Goal: Information Seeking & Learning: Learn about a topic

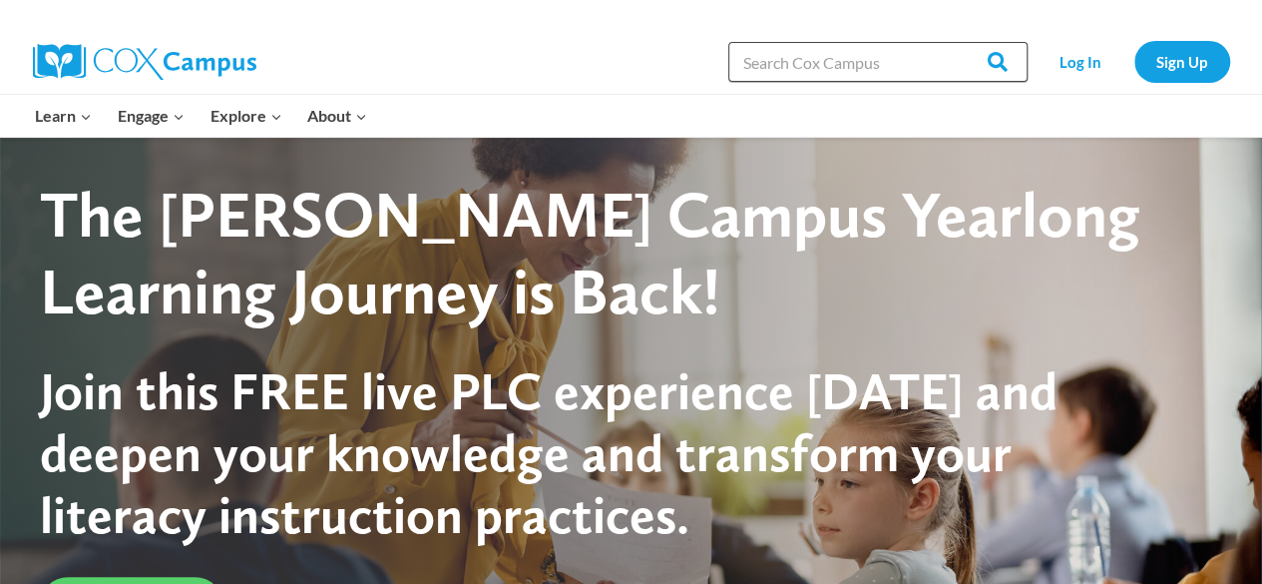
click at [808, 69] on input "Search in [URL][DOMAIN_NAME]" at bounding box center [877, 62] width 299 height 40
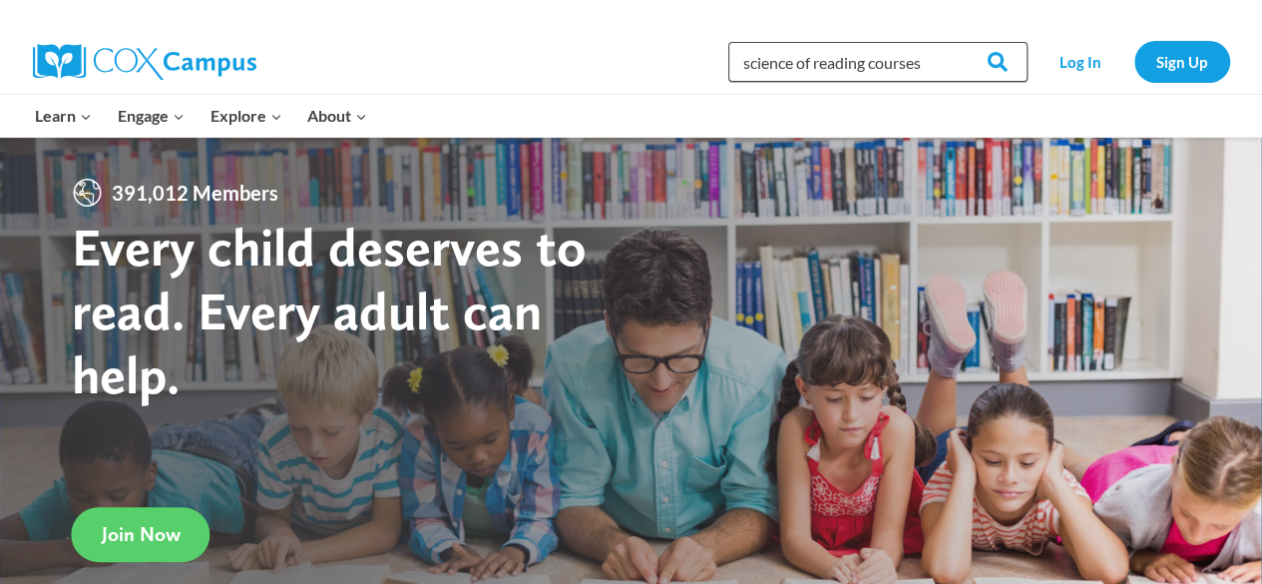
type input "science of reading courses"
click at [950, 42] on input "Search" at bounding box center [989, 62] width 78 height 40
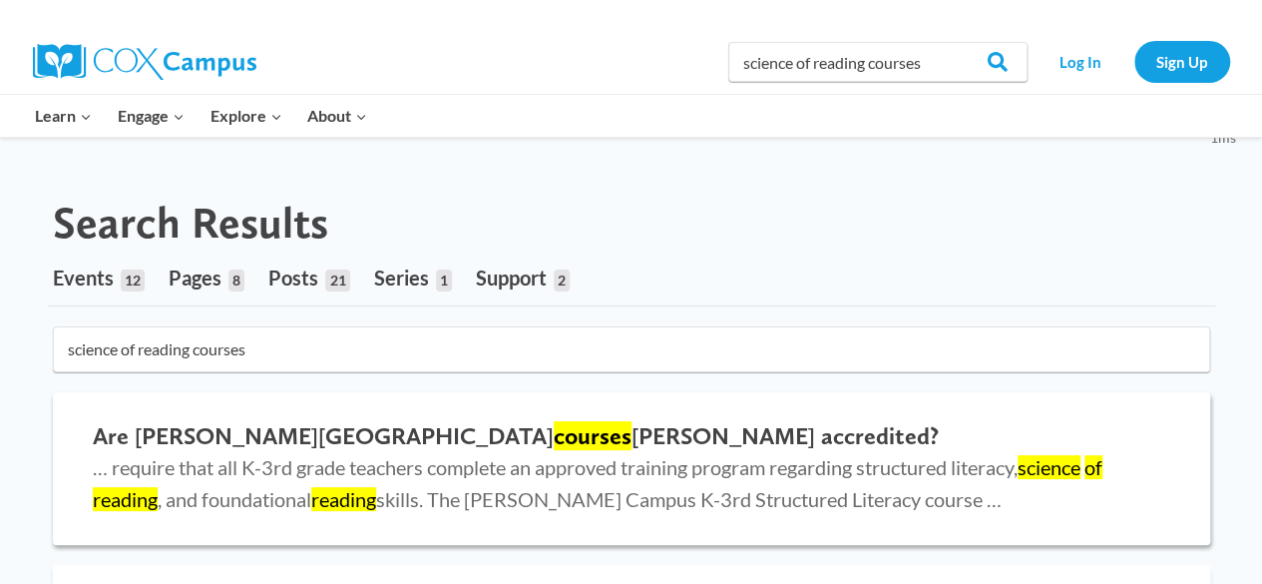
click at [876, 502] on span "… require that all K-3rd grade teachers complete an approved training program r…" at bounding box center [598, 483] width 1010 height 56
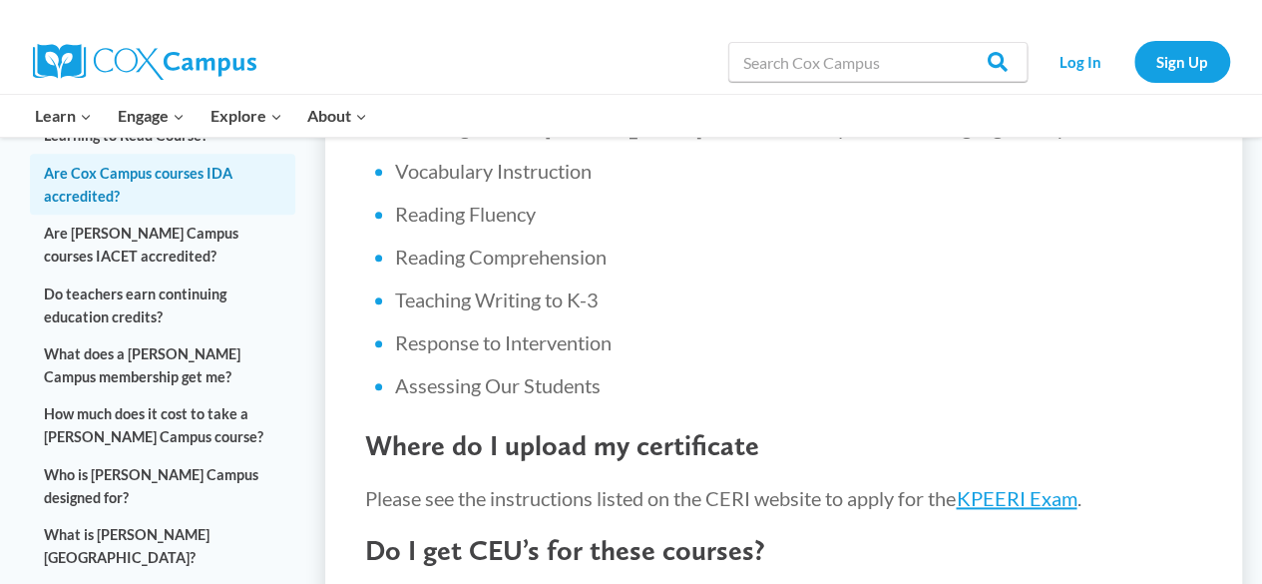
scroll to position [958, 0]
